Goal: Check status: Check status

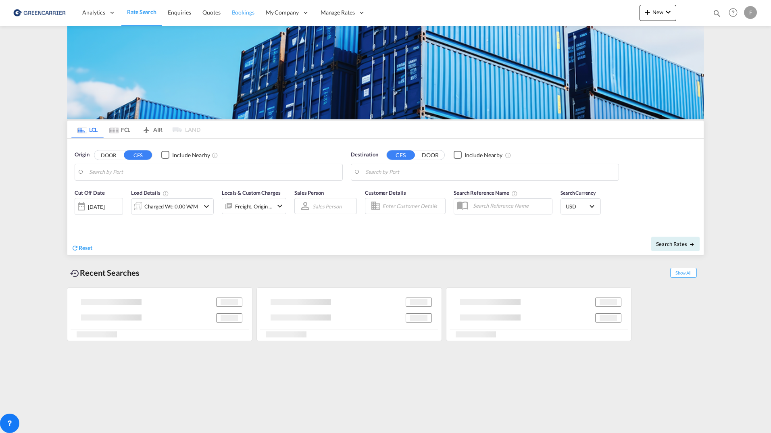
type input "[GEOGRAPHIC_DATA], NOOSL"
type input "Busan, KRPUS"
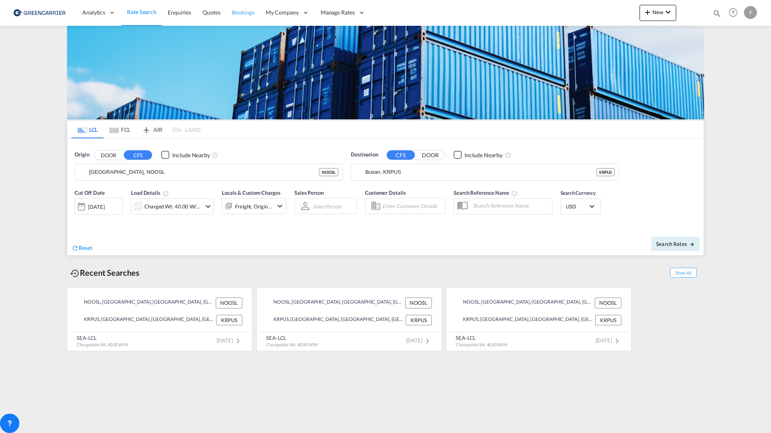
click at [242, 10] on span "Bookings" at bounding box center [243, 12] width 23 height 7
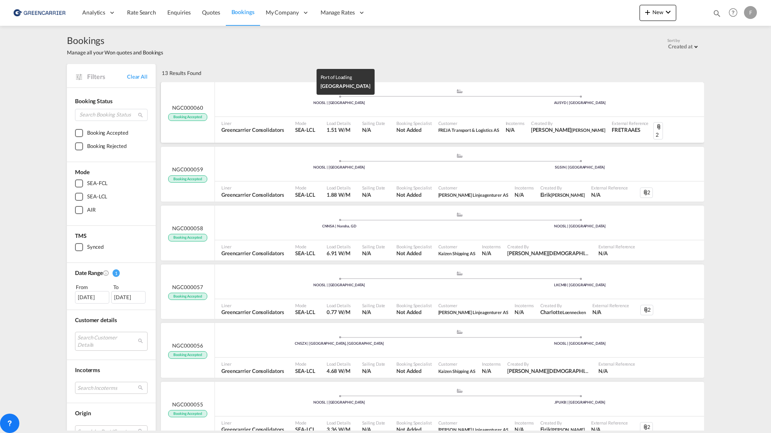
click at [266, 105] on div "NOOSL | [GEOGRAPHIC_DATA]" at bounding box center [339, 102] width 241 height 5
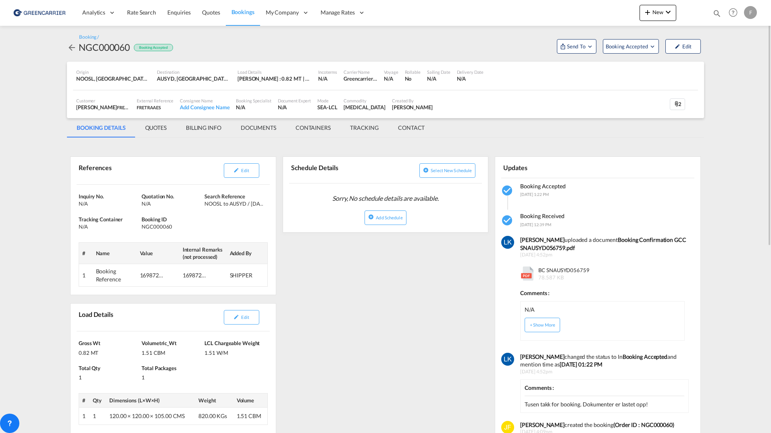
click at [72, 49] on md-icon "icon-arrow-left" at bounding box center [72, 48] width 10 height 10
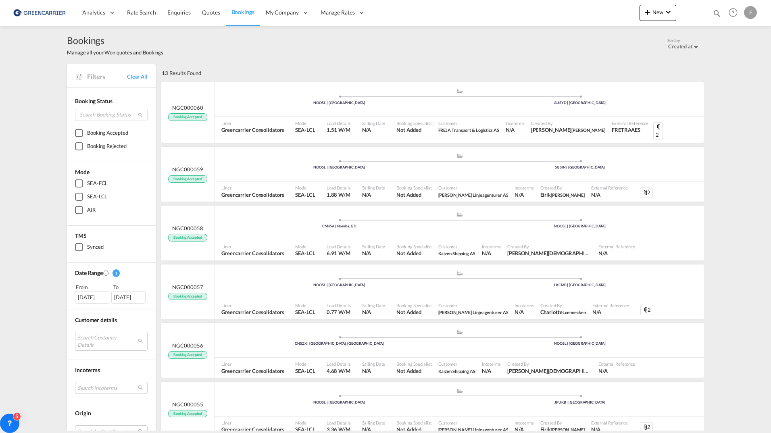
click at [49, 132] on div "Bookings Manage all your Won quotes and Bookings Sort by Created at Created at …" at bounding box center [385, 228] width 771 height 405
click at [470, 243] on span "Customer" at bounding box center [456, 246] width 37 height 6
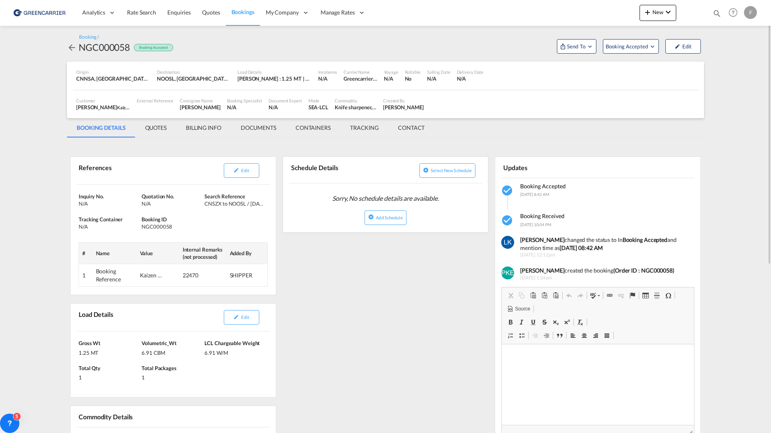
click at [72, 46] on md-icon "icon-arrow-left" at bounding box center [72, 48] width 10 height 10
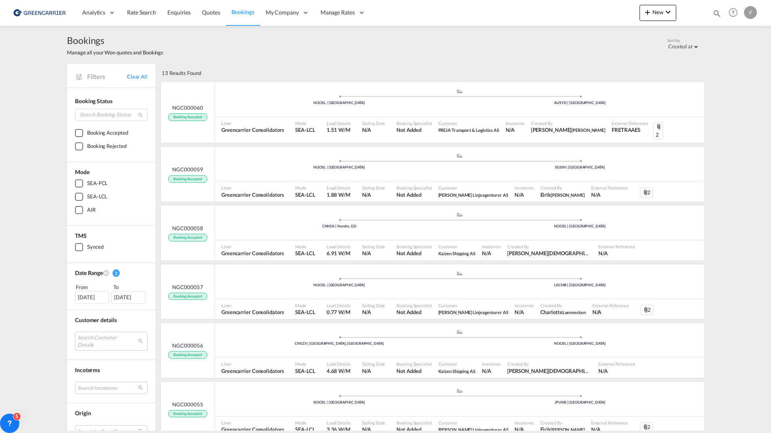
click at [16, 45] on div "Bookings Manage all your Won quotes and Bookings Sort by Created at Created at …" at bounding box center [385, 228] width 771 height 405
drag, startPoint x: 307, startPoint y: 66, endPoint x: 494, endPoint y: 3, distance: 197.5
click at [307, 66] on div "13 Results Found" at bounding box center [432, 73] width 544 height 18
